Goal: Subscribe to service/newsletter

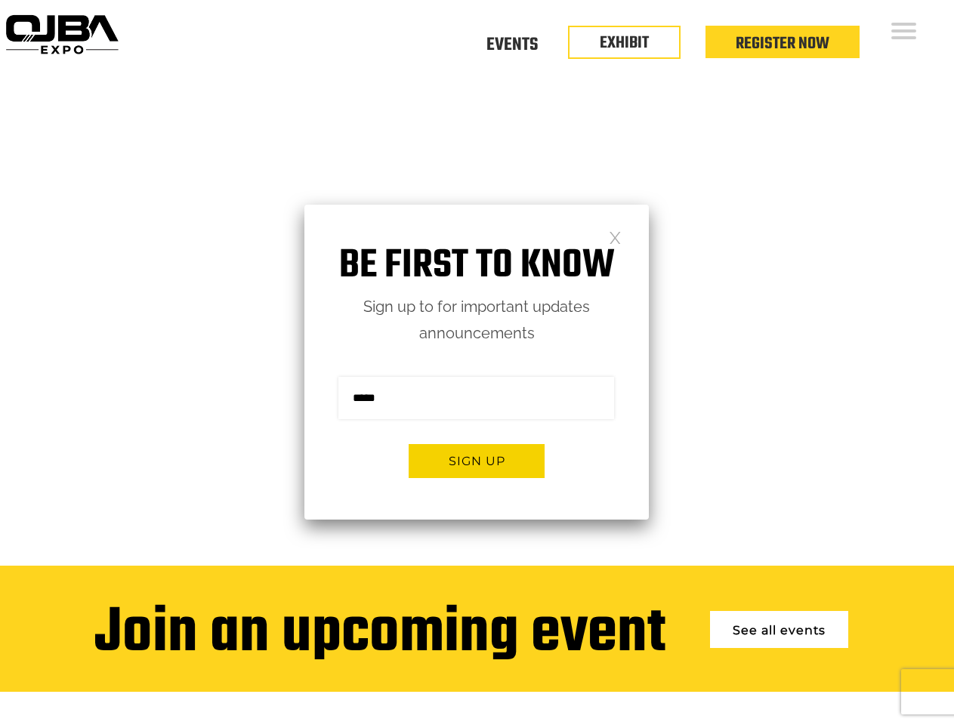
click at [477, 363] on form "Sign me up for the newsletter! ******* Sign up" at bounding box center [476, 433] width 344 height 173
click at [477, 461] on button "Sign up" at bounding box center [477, 461] width 136 height 34
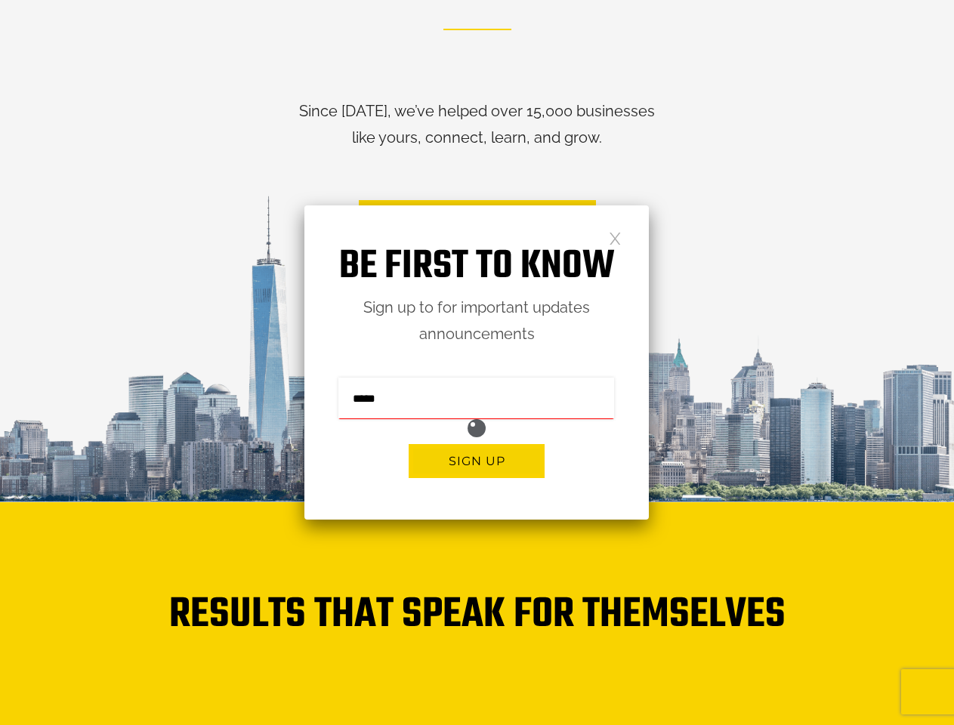
scroll to position [3319, 0]
